Goal: Task Accomplishment & Management: Manage account settings

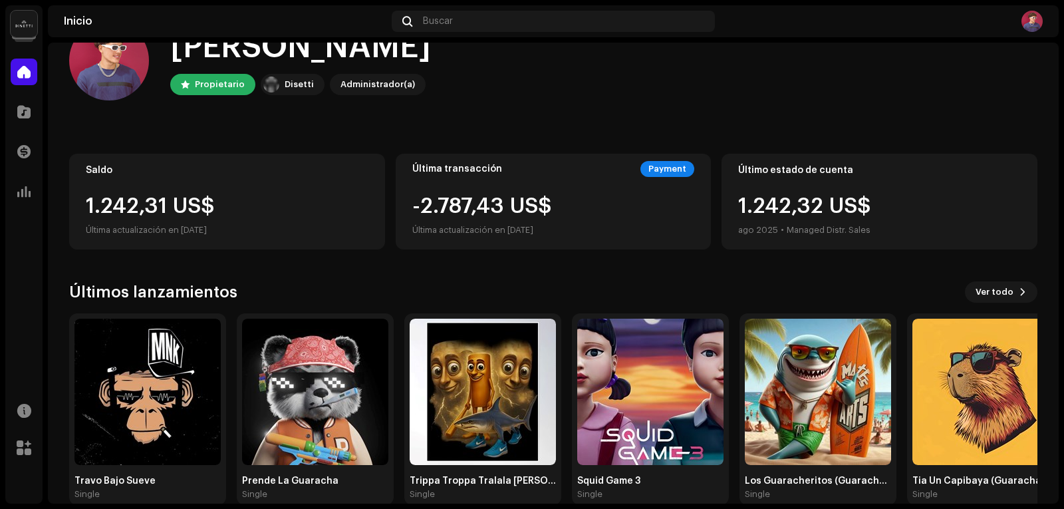
scroll to position [66, 0]
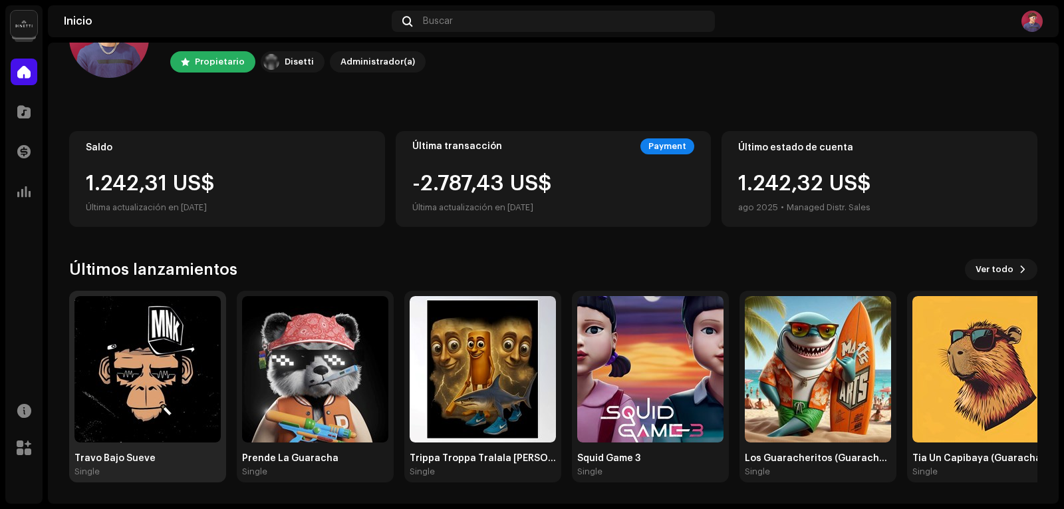
click at [186, 385] on img at bounding box center [148, 369] width 146 height 146
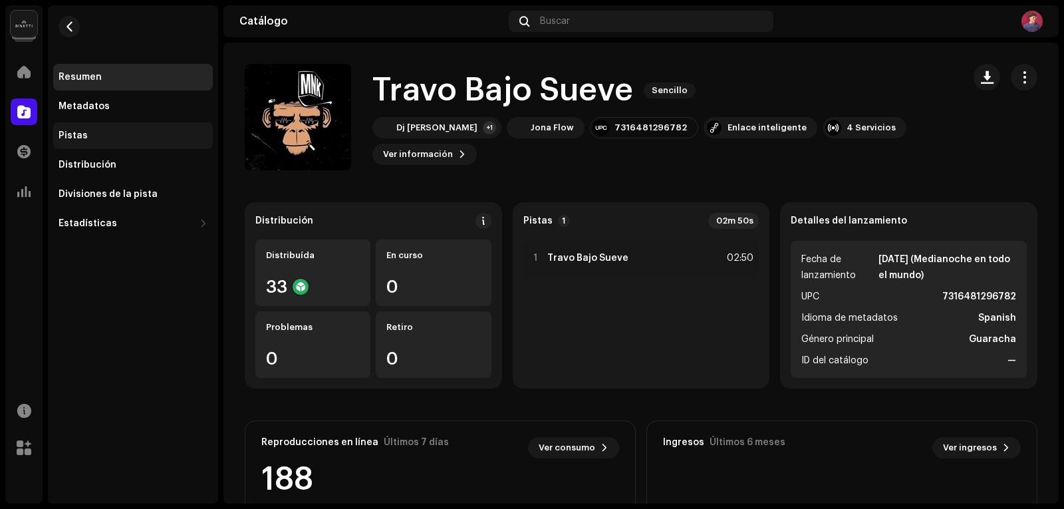
click at [84, 128] on div "Pistas" at bounding box center [133, 135] width 160 height 27
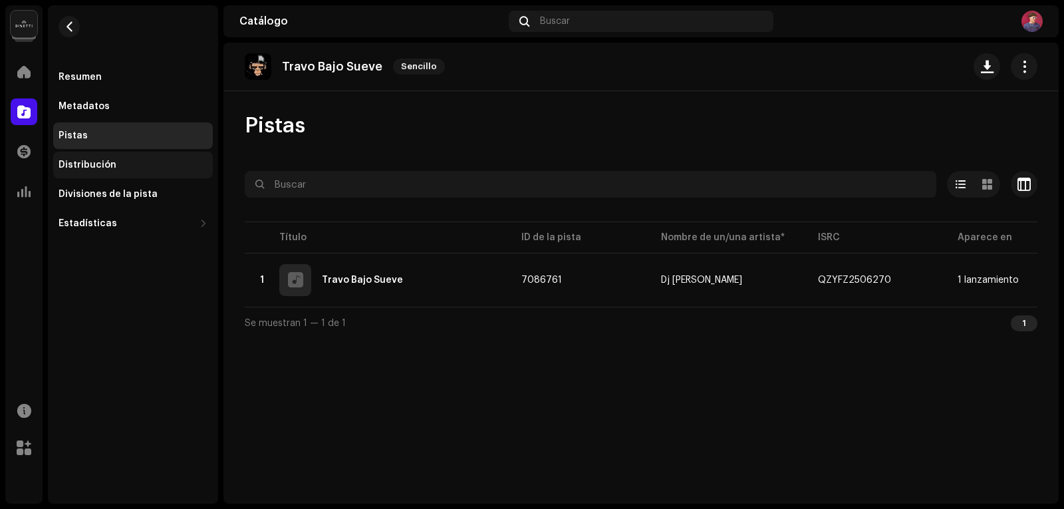
click at [94, 166] on div "Distribución" at bounding box center [88, 165] width 58 height 11
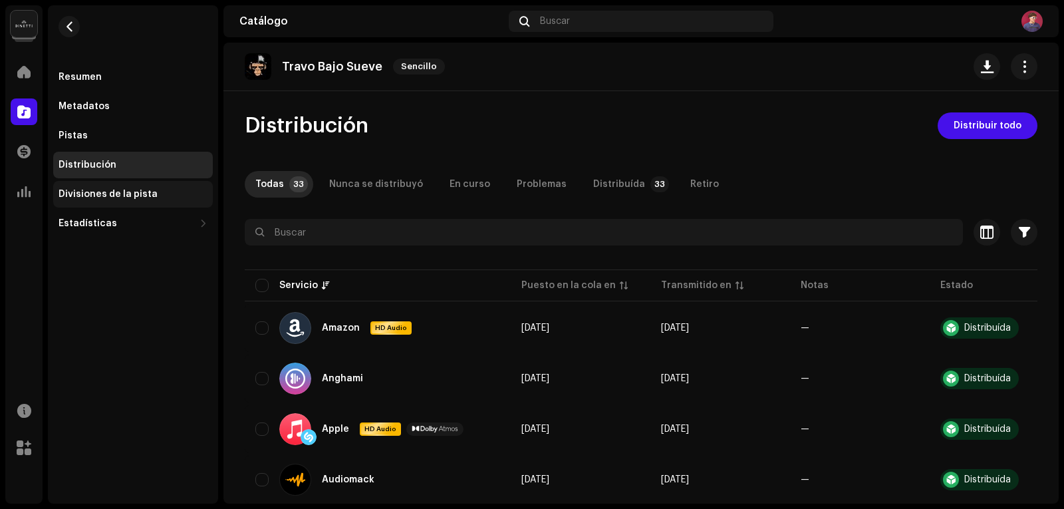
click at [95, 192] on div "Divisiones de la pista" at bounding box center [108, 194] width 99 height 11
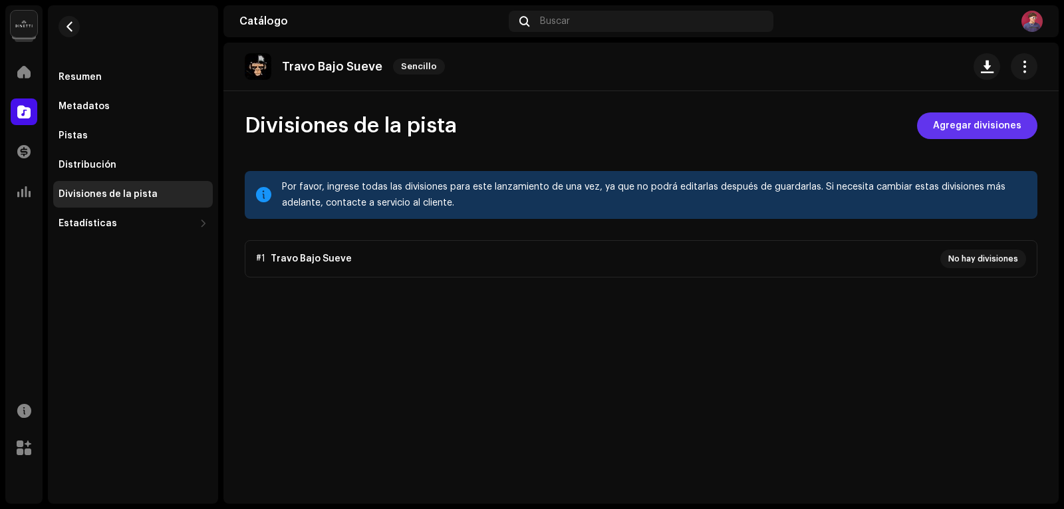
click at [976, 122] on span "Agregar divisiones" at bounding box center [977, 125] width 88 height 27
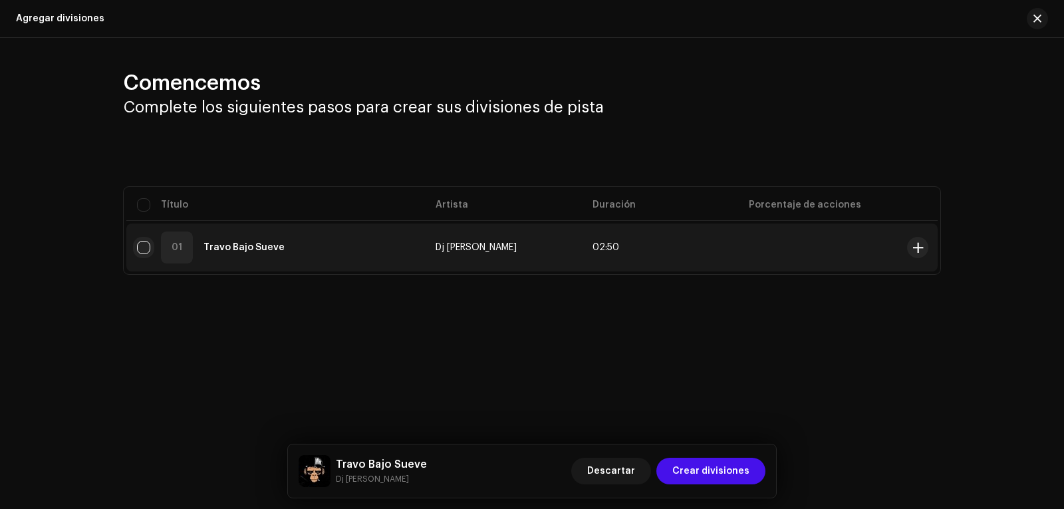
click at [147, 243] on input "checkbox" at bounding box center [143, 247] width 13 height 13
checkbox input "true"
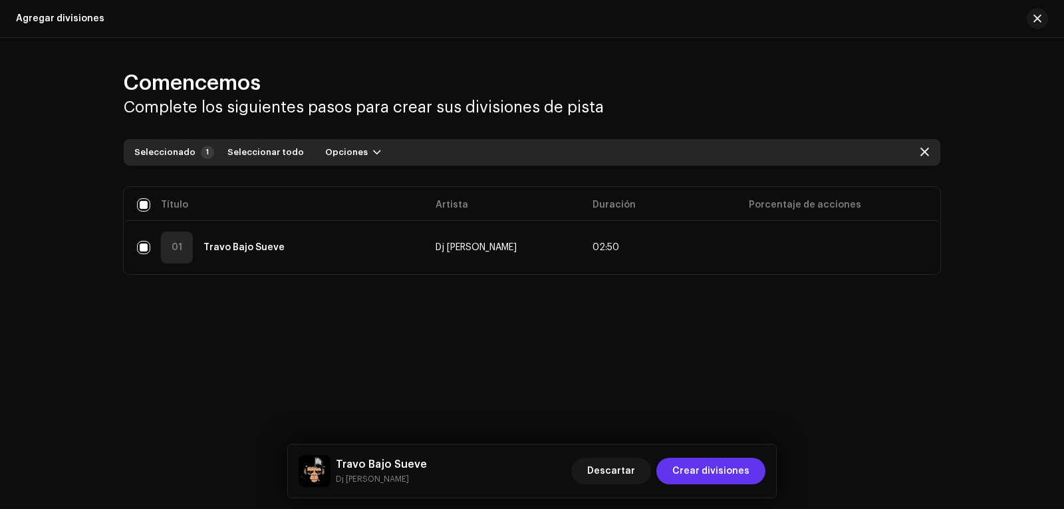
click at [718, 465] on span "Crear divisiones" at bounding box center [711, 471] width 77 height 27
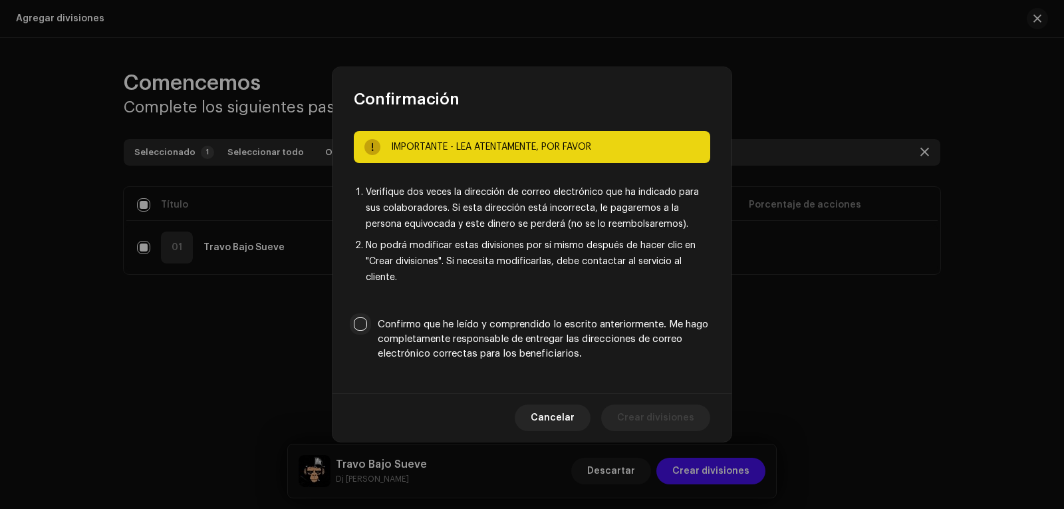
click at [363, 325] on input "Confirmo que he leído y comprendido lo escrito anteriormente. Me hago completam…" at bounding box center [360, 323] width 13 height 13
checkbox input "true"
click at [658, 421] on span "Crear divisiones" at bounding box center [655, 417] width 77 height 27
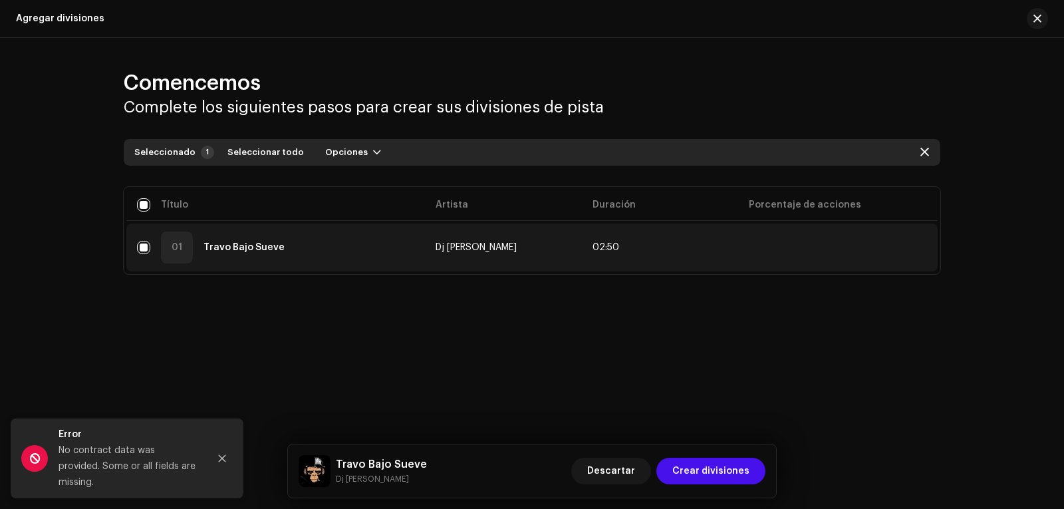
click at [241, 244] on strong "Travo Bajo Sueve" at bounding box center [244, 247] width 81 height 9
click at [241, 245] on strong "Travo Bajo Sueve" at bounding box center [244, 247] width 81 height 9
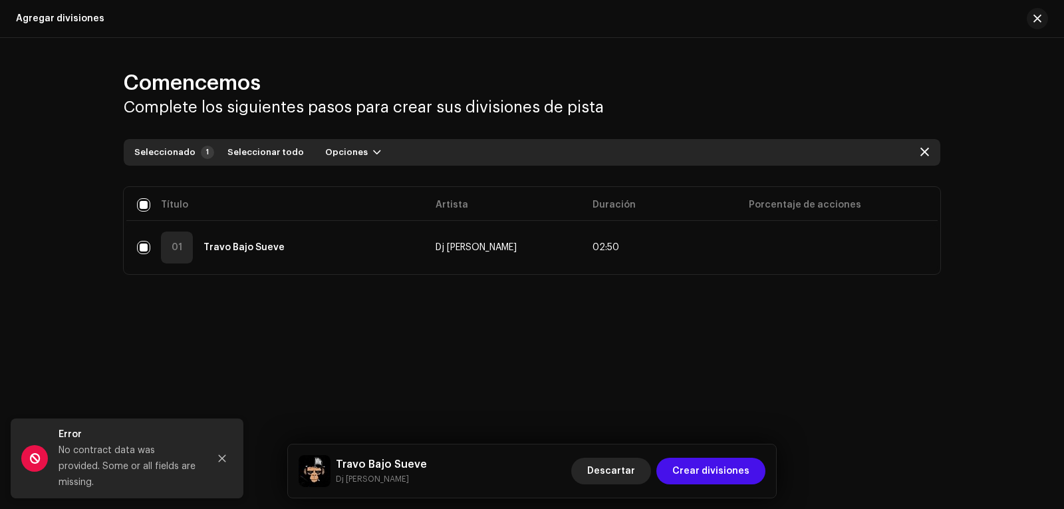
click at [604, 465] on span "Descartar" at bounding box center [611, 471] width 48 height 27
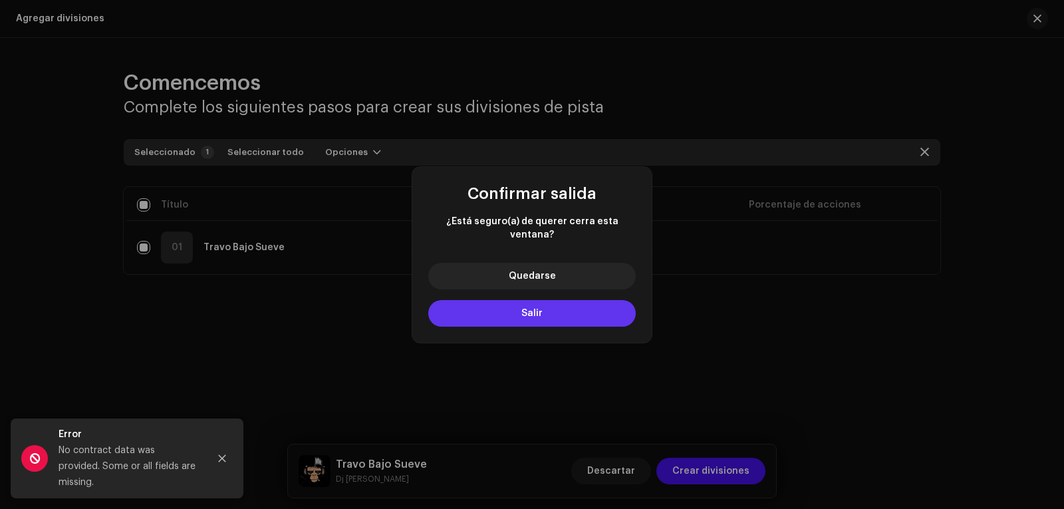
click at [531, 309] on span "Salir" at bounding box center [532, 313] width 21 height 9
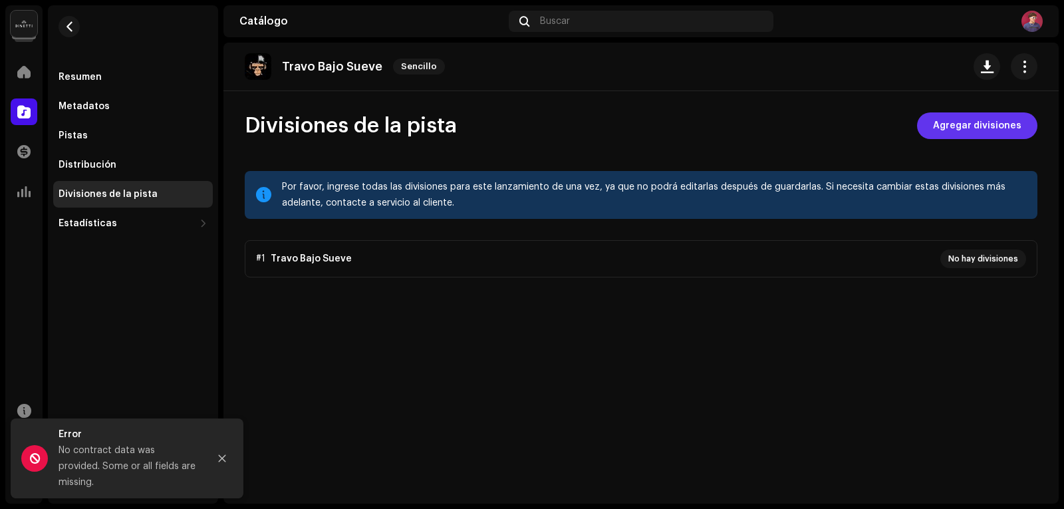
click at [966, 125] on span "Agregar divisiones" at bounding box center [977, 125] width 88 height 27
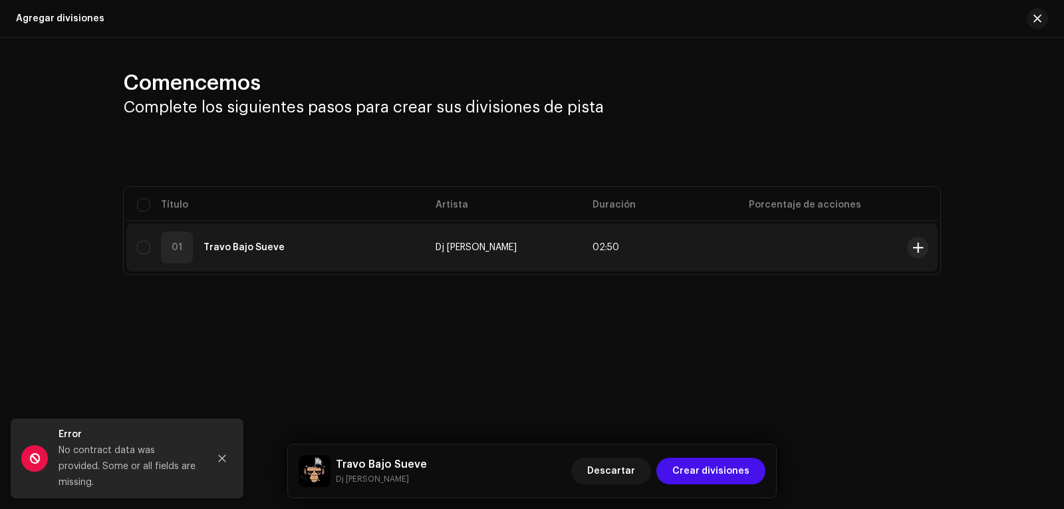
click at [144, 254] on div "01 Travo Bajo Sueve" at bounding box center [275, 248] width 277 height 32
click at [144, 248] on input "checkbox" at bounding box center [143, 247] width 13 height 13
checkbox input "true"
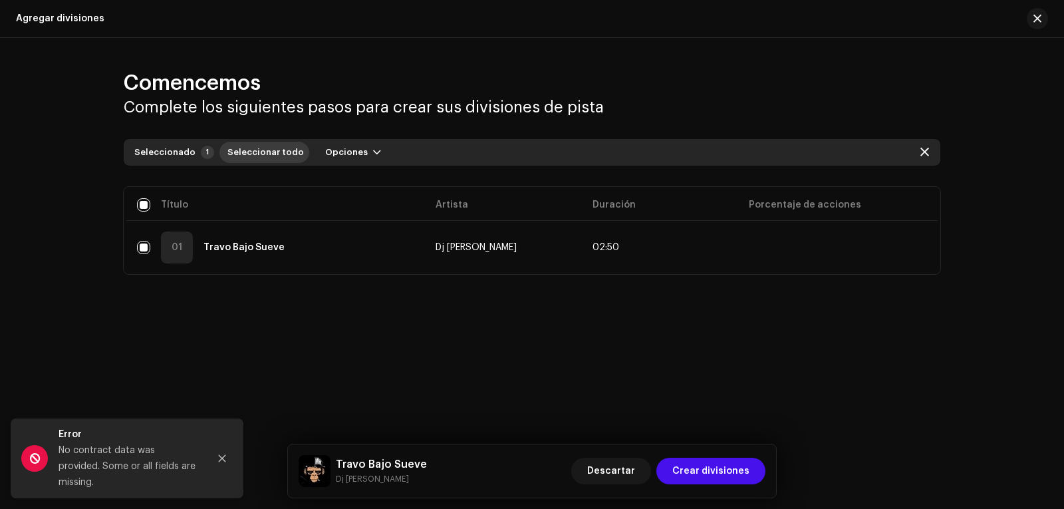
click at [251, 154] on span "Seleccionar todo" at bounding box center [266, 152] width 77 height 27
click at [331, 153] on span "Opciones" at bounding box center [346, 152] width 43 height 27
click at [347, 175] on div "Agregar divisiones" at bounding box center [376, 182] width 134 height 27
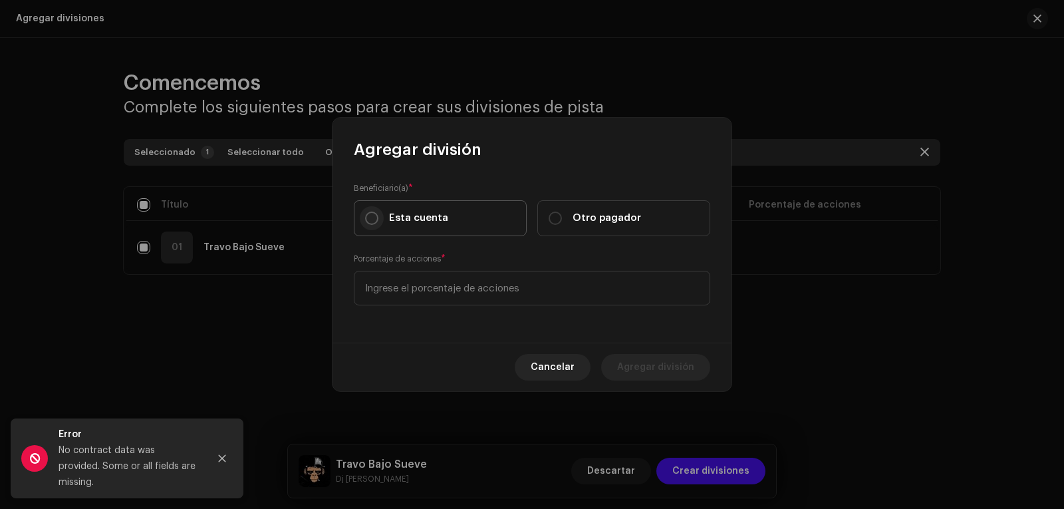
click at [370, 216] on input "Esta cuenta" at bounding box center [371, 218] width 13 height 13
radio input "true"
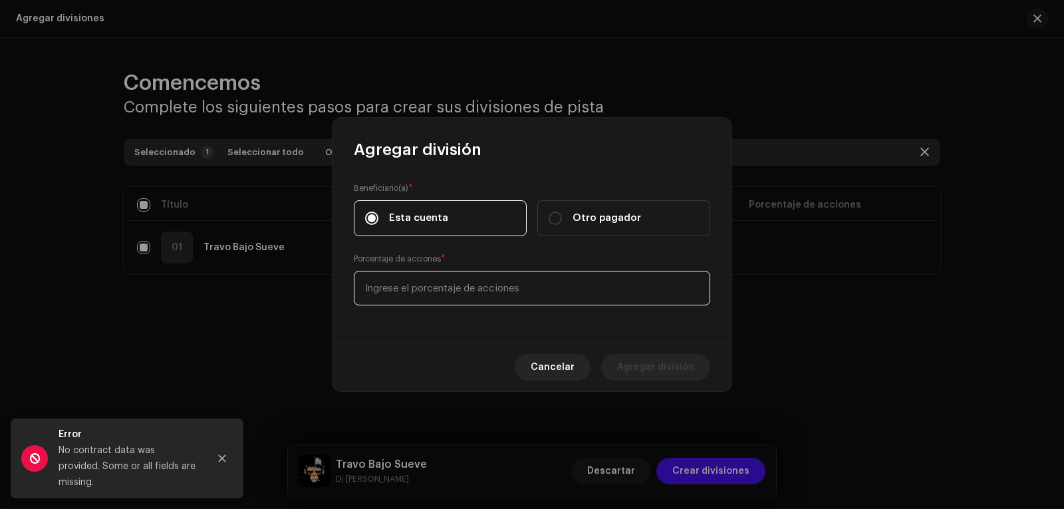
click at [387, 285] on input at bounding box center [532, 288] width 357 height 35
type input "100,00"
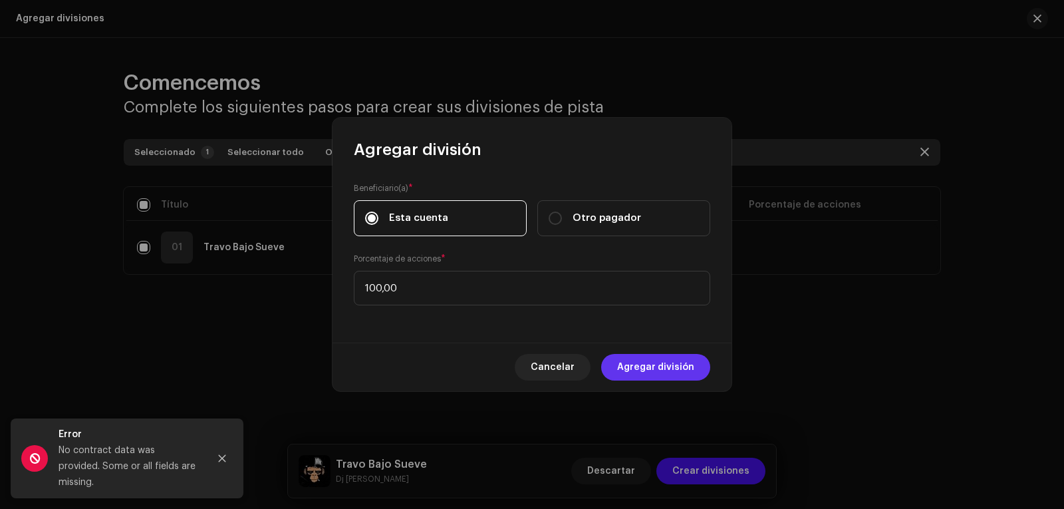
click at [645, 365] on span "Agregar división" at bounding box center [655, 367] width 77 height 27
checkbox input "false"
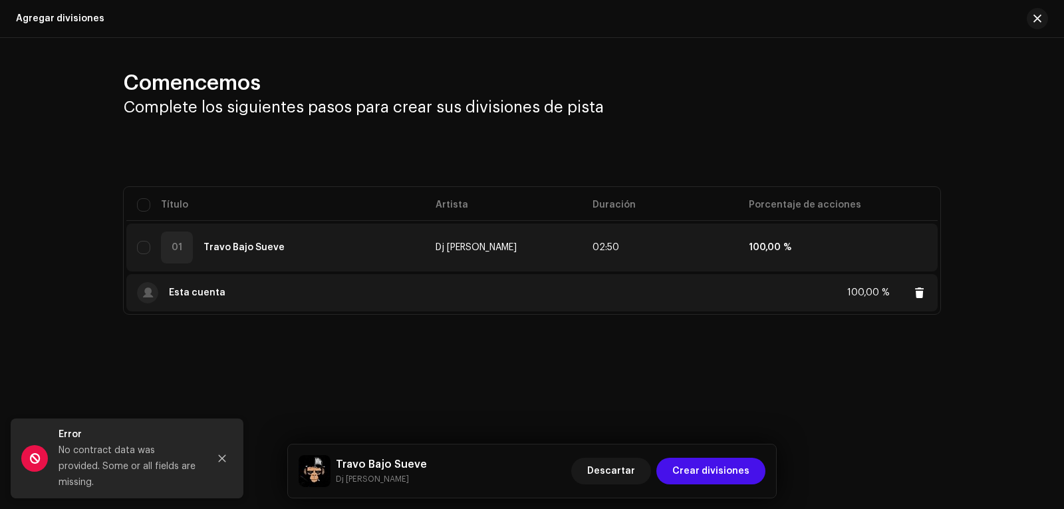
click at [196, 294] on strong "Esta cuenta" at bounding box center [197, 292] width 57 height 9
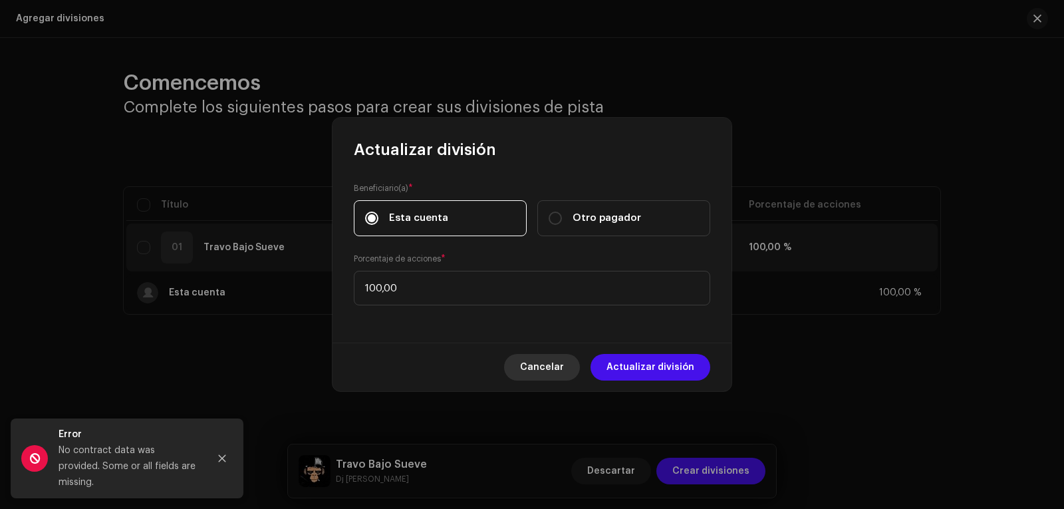
click at [560, 365] on span "Cancelar" at bounding box center [542, 367] width 44 height 27
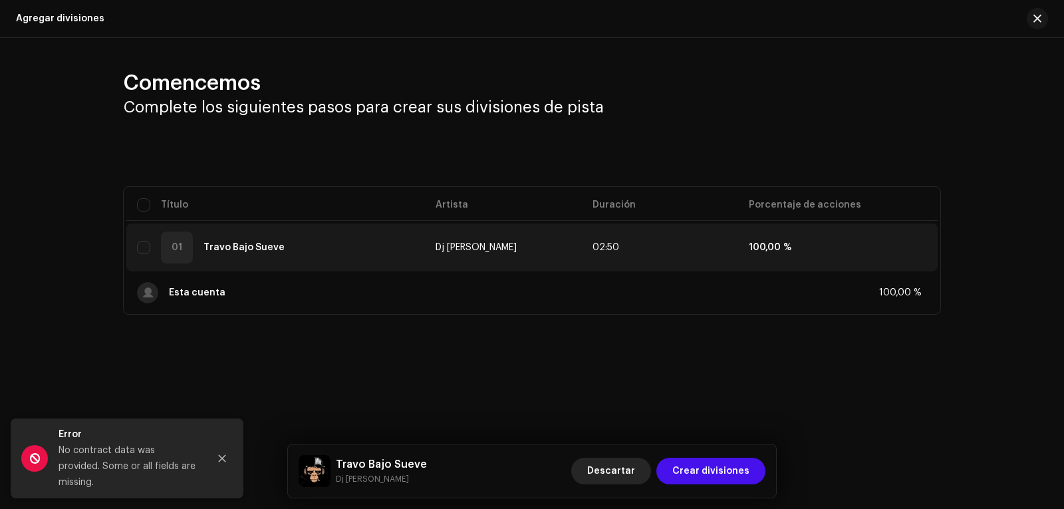
click at [623, 476] on span "Descartar" at bounding box center [611, 471] width 48 height 27
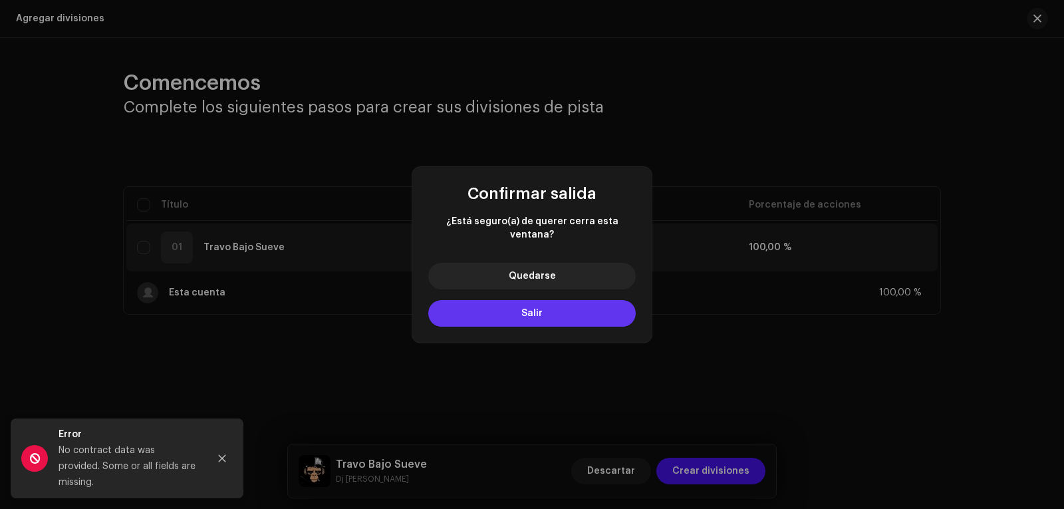
click at [514, 307] on button "Salir" at bounding box center [532, 313] width 208 height 27
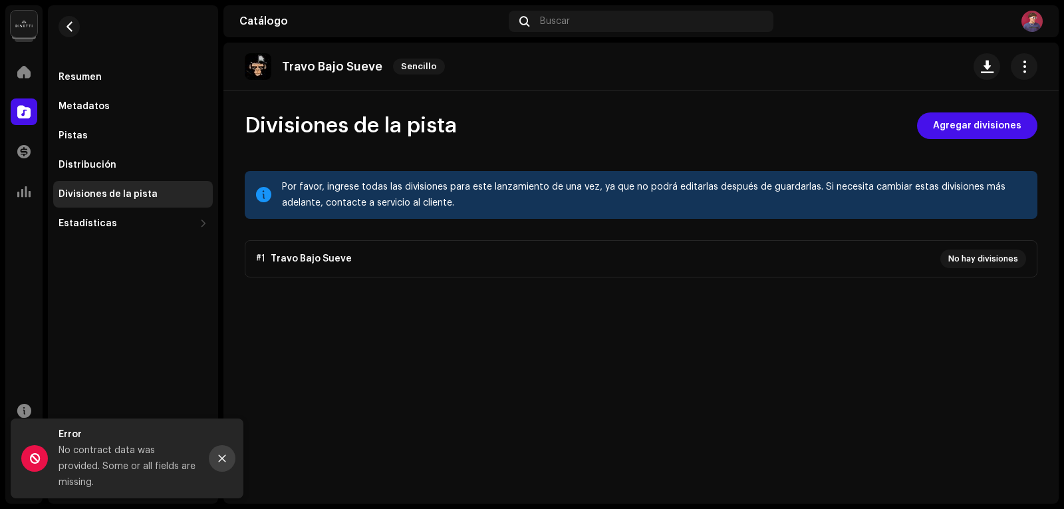
click at [223, 462] on icon "Close" at bounding box center [222, 458] width 7 height 7
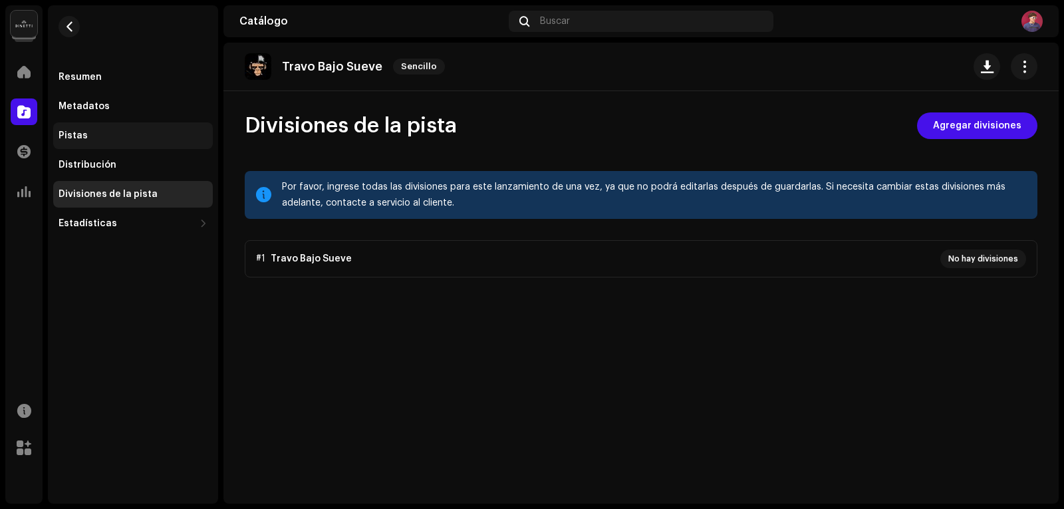
click at [81, 130] on div "Pistas" at bounding box center [73, 135] width 29 height 11
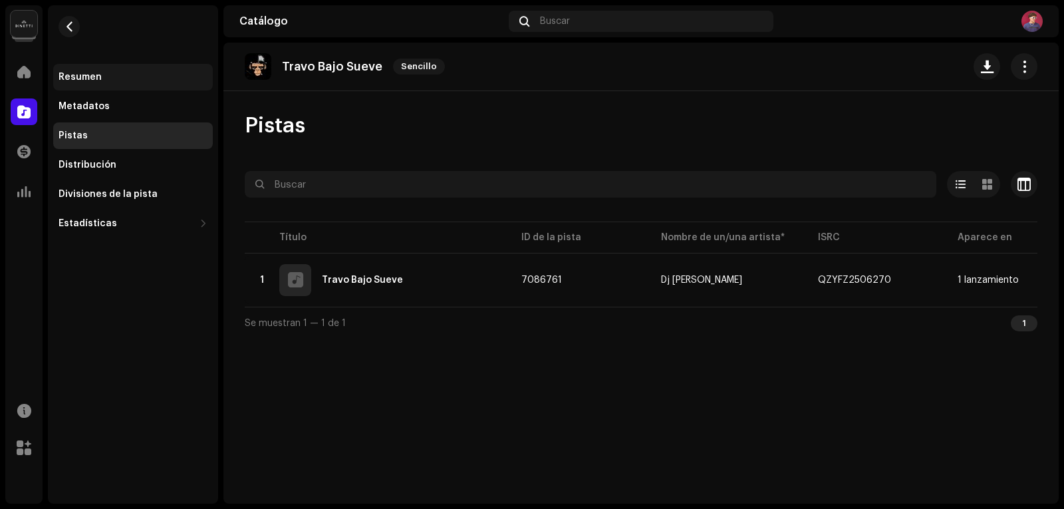
click at [104, 81] on div "Resumen" at bounding box center [133, 77] width 149 height 11
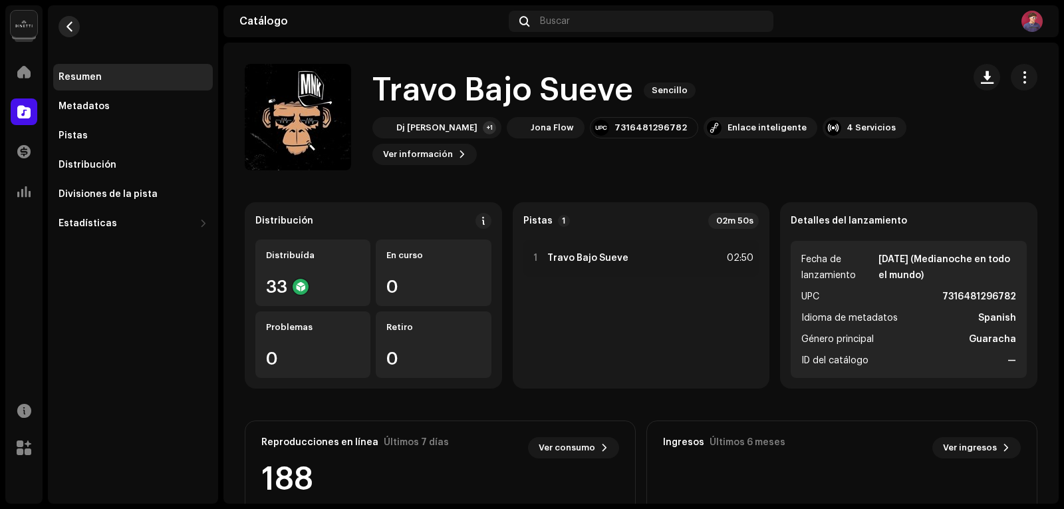
click at [73, 25] on span "button" at bounding box center [70, 26] width 10 height 11
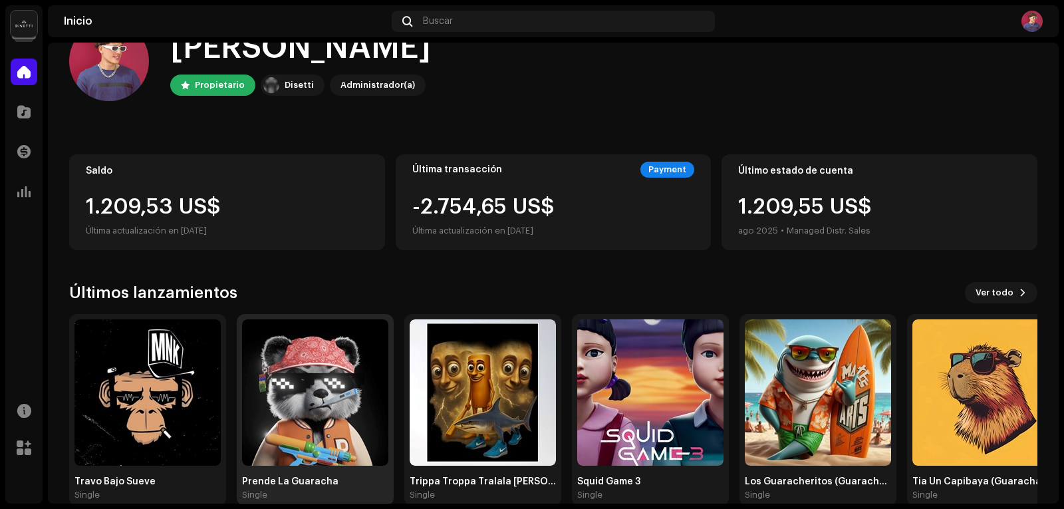
scroll to position [66, 0]
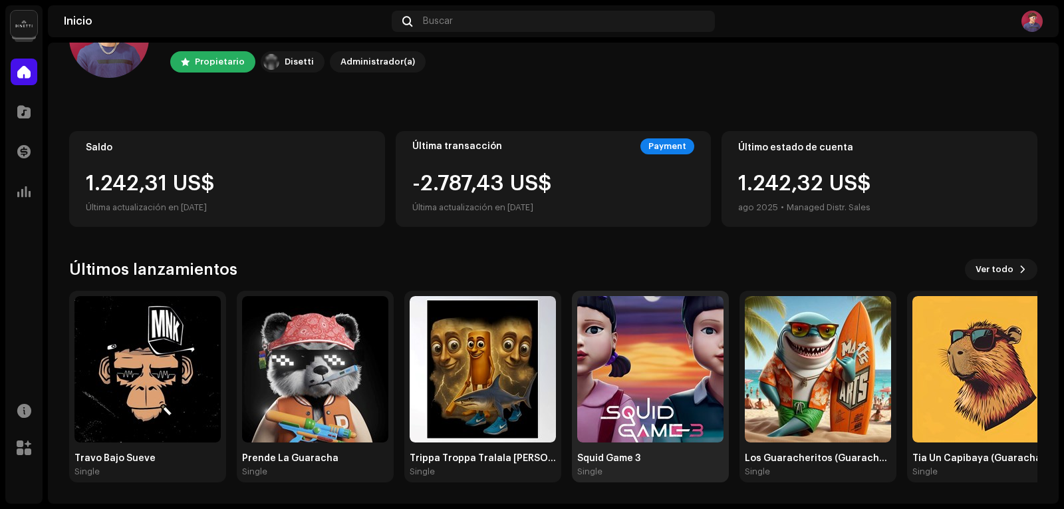
click at [643, 395] on img at bounding box center [650, 369] width 146 height 146
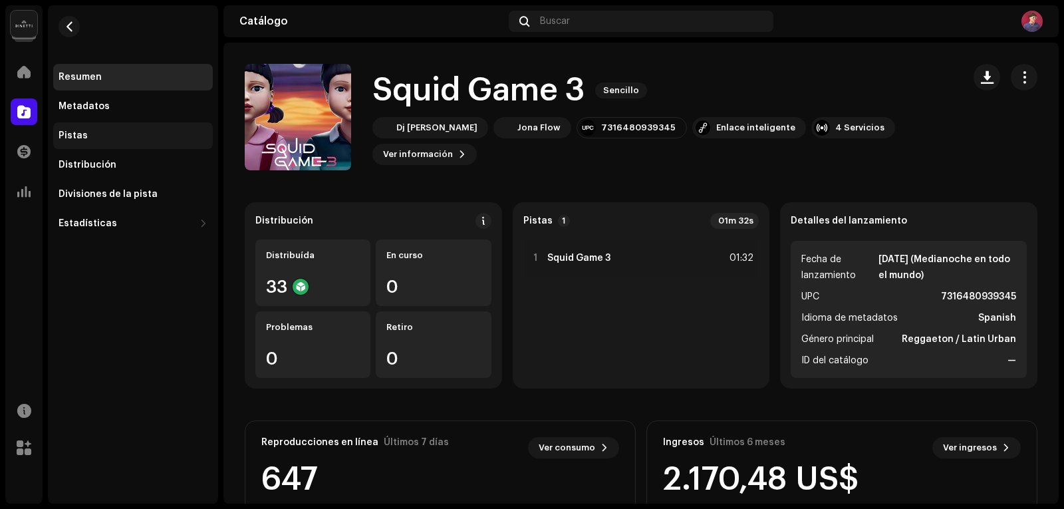
click at [72, 136] on div "Pistas" at bounding box center [73, 135] width 29 height 11
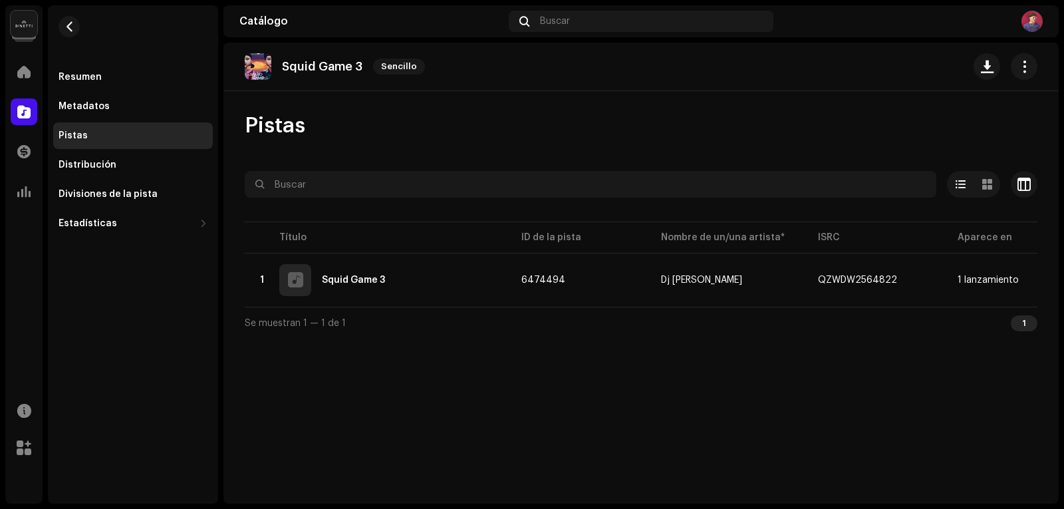
drag, startPoint x: 426, startPoint y: 313, endPoint x: 502, endPoint y: 314, distance: 76.5
click at [502, 314] on div "Se muestran 1 — 1 de 1 1" at bounding box center [641, 323] width 793 height 32
click at [68, 187] on div "Divisiones de la pista" at bounding box center [133, 194] width 160 height 27
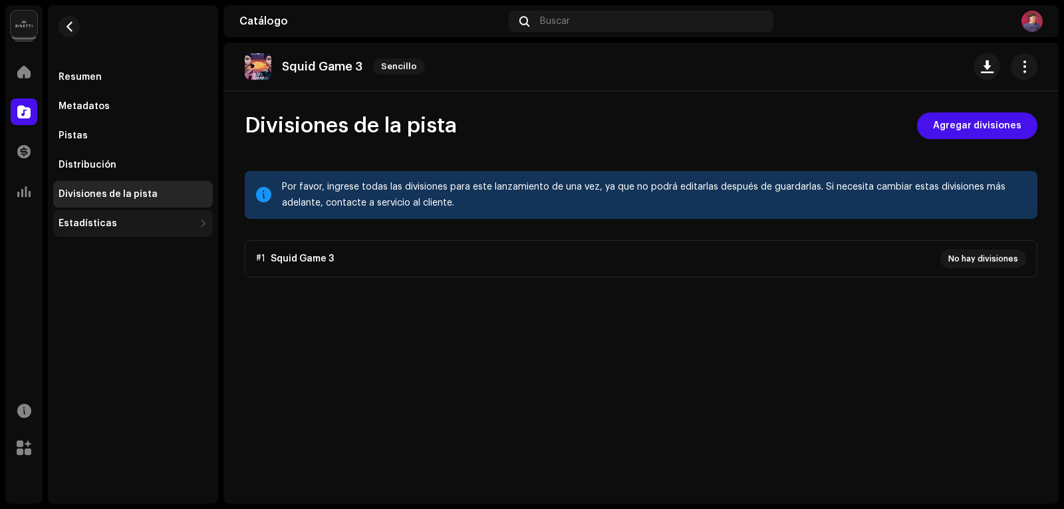
click at [84, 225] on div "Estadísticas" at bounding box center [88, 223] width 59 height 11
click at [76, 31] on button "button" at bounding box center [69, 26] width 21 height 21
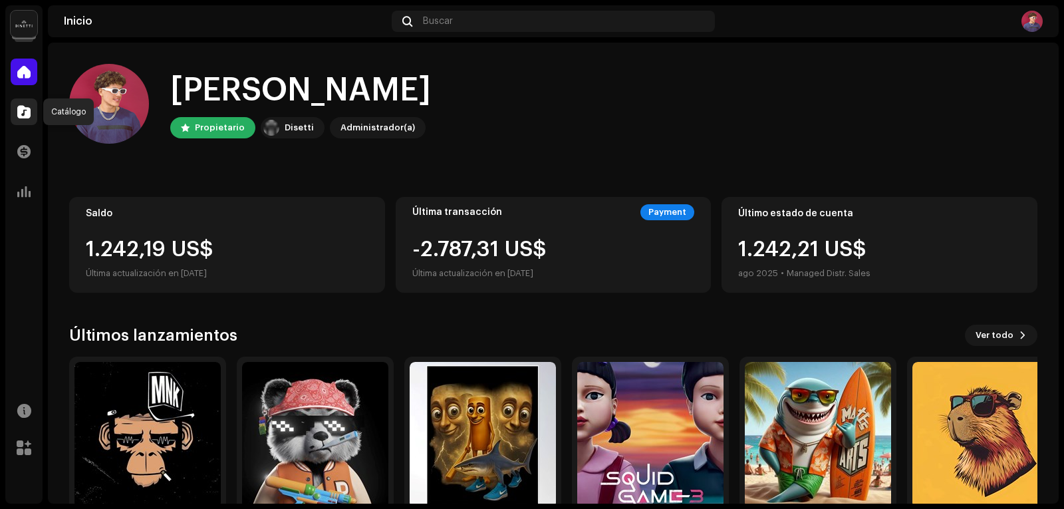
click at [24, 116] on span at bounding box center [23, 111] width 13 height 11
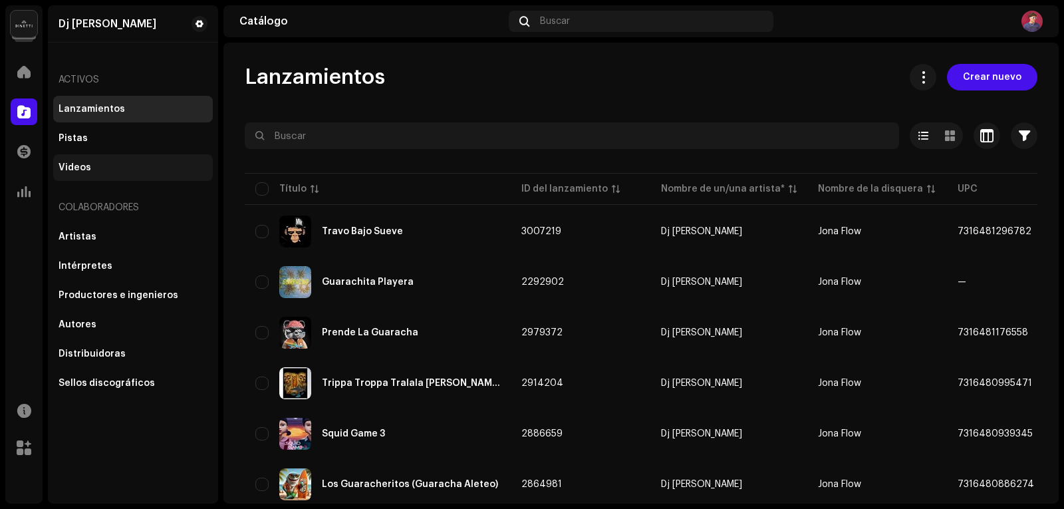
click at [69, 174] on div "Videos" at bounding box center [133, 167] width 160 height 27
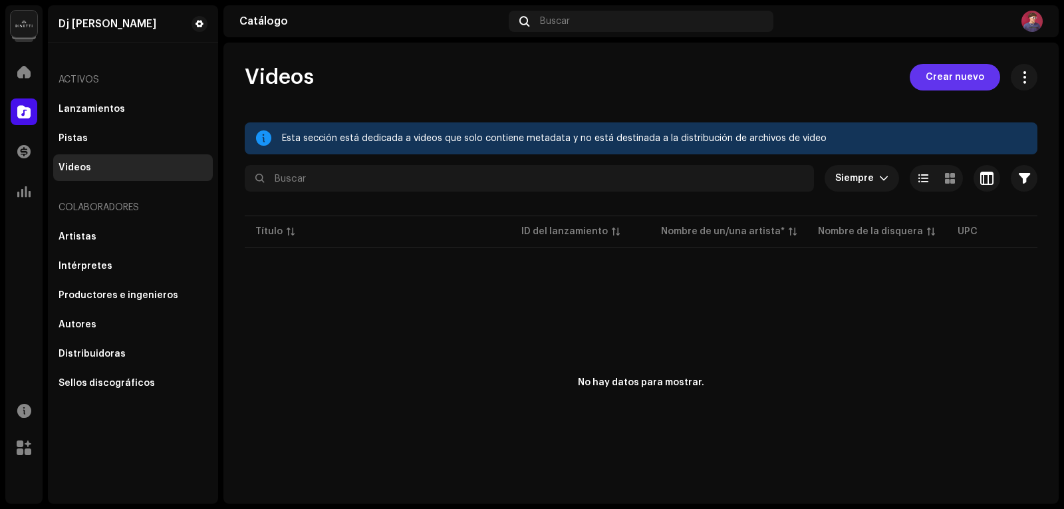
click at [947, 71] on span "Crear nuevo" at bounding box center [955, 77] width 59 height 27
click at [20, 148] on span at bounding box center [23, 151] width 13 height 11
